Goal: Find contact information: Find contact information

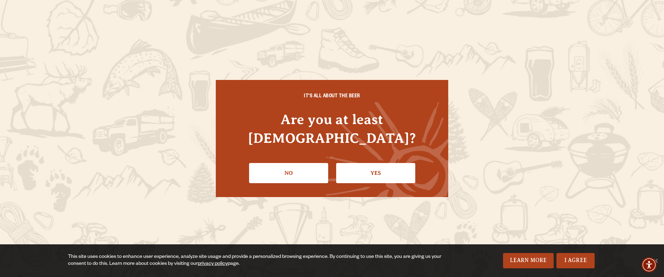
click at [368, 163] on link "Yes" at bounding box center [375, 173] width 79 height 20
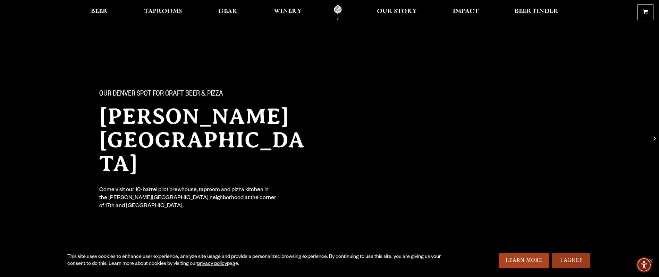
click at [570, 264] on link "I Agree" at bounding box center [571, 260] width 38 height 15
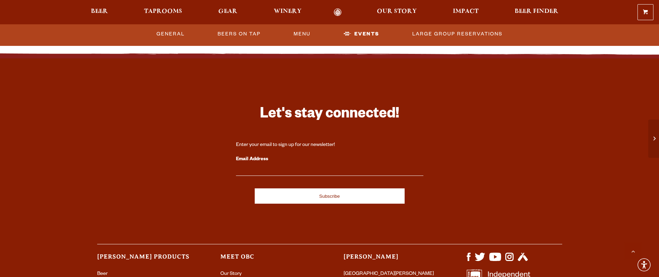
scroll to position [1129, 0]
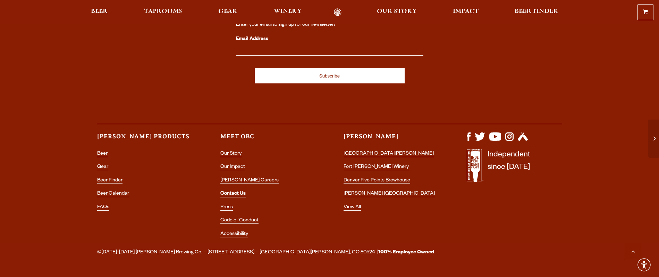
click at [237, 191] on link "Contact Us" at bounding box center [232, 194] width 25 height 6
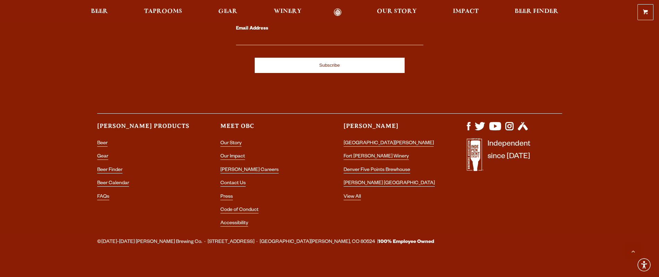
scroll to position [1363, 0]
click at [232, 180] on link "Contact Us" at bounding box center [232, 183] width 25 height 6
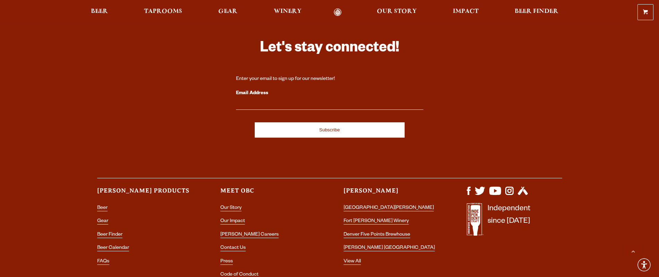
scroll to position [1353, 0]
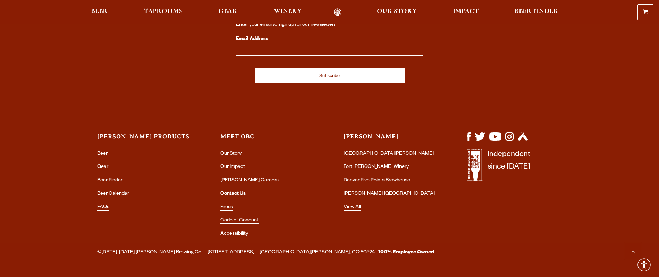
click at [232, 191] on link "Contact Us" at bounding box center [232, 194] width 25 height 6
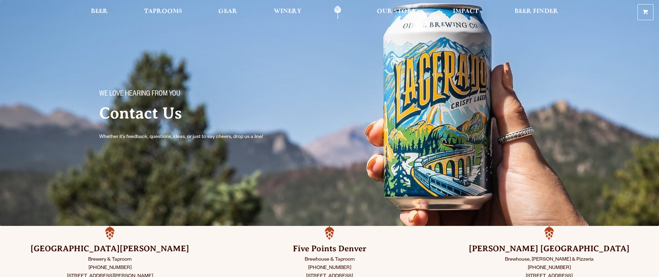
scroll to position [173, 0]
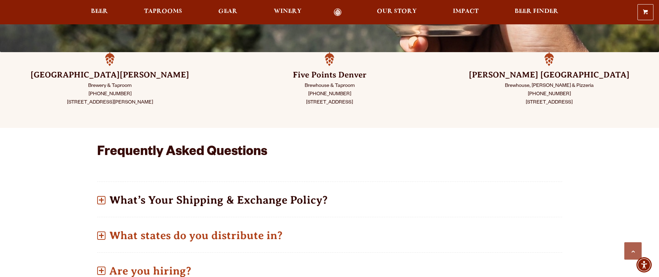
click at [100, 198] on span at bounding box center [101, 200] width 8 height 8
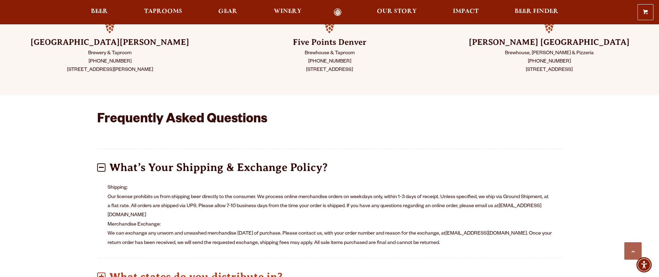
scroll to position [243, 0]
